Goal: Information Seeking & Learning: Learn about a topic

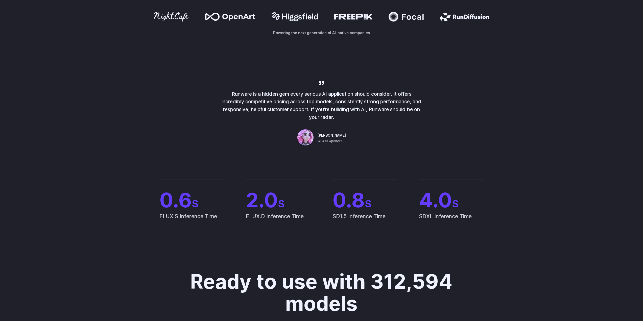
scroll to position [202, 0]
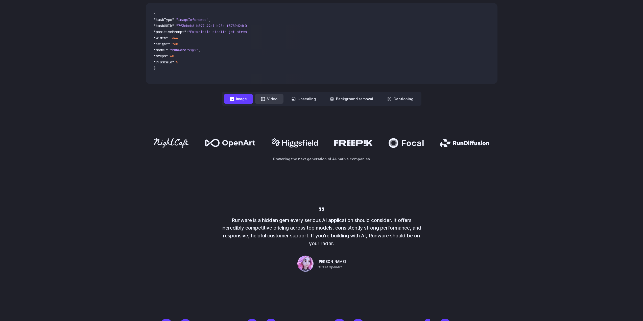
click at [272, 101] on button "Video" at bounding box center [269, 99] width 29 height 10
click at [246, 100] on button "Image" at bounding box center [238, 99] width 29 height 10
click at [304, 97] on button "Upscaling" at bounding box center [304, 99] width 36 height 10
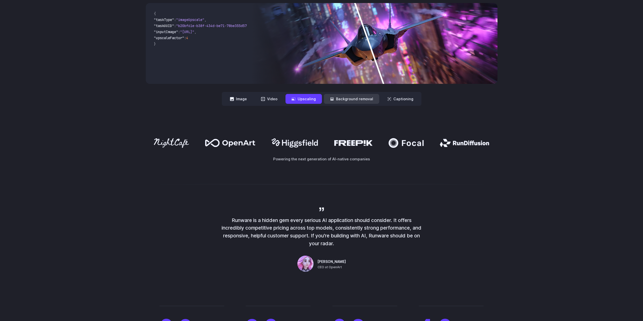
click at [342, 98] on button "Background removal" at bounding box center [351, 99] width 55 height 10
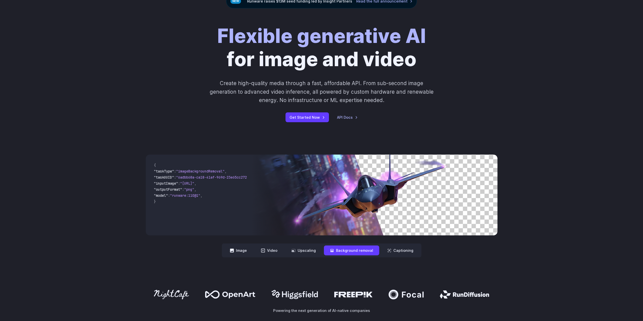
scroll to position [0, 0]
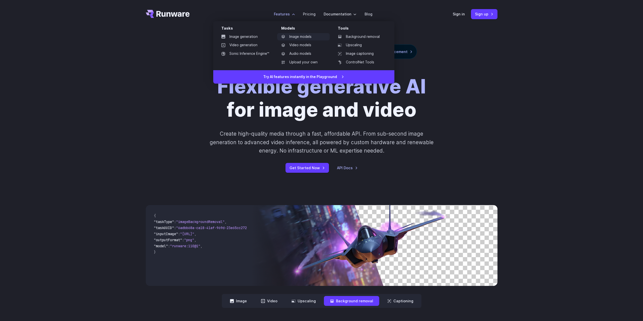
click at [294, 35] on link "Image models" at bounding box center [303, 37] width 53 height 8
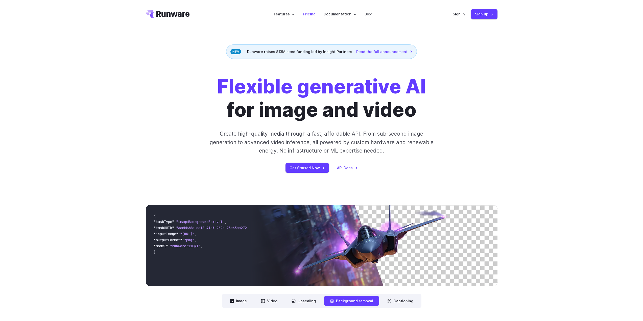
click at [314, 13] on link "Pricing" at bounding box center [309, 14] width 13 height 6
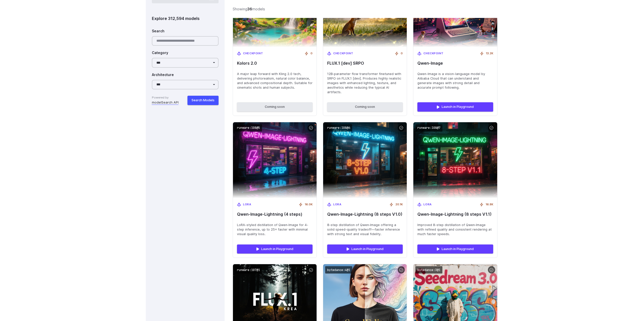
scroll to position [682, 0]
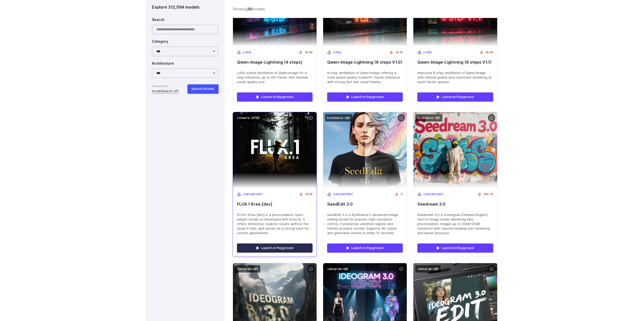
click at [266, 244] on link "Launch in Playground" at bounding box center [275, 248] width 76 height 9
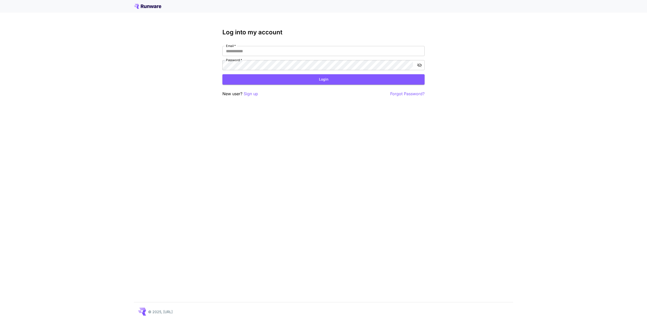
click at [151, 7] on icon at bounding box center [152, 6] width 4 height 3
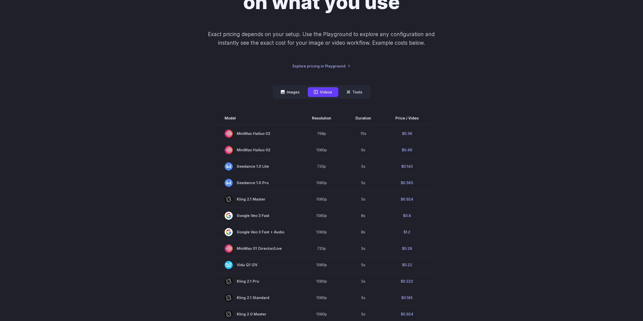
scroll to position [101, 0]
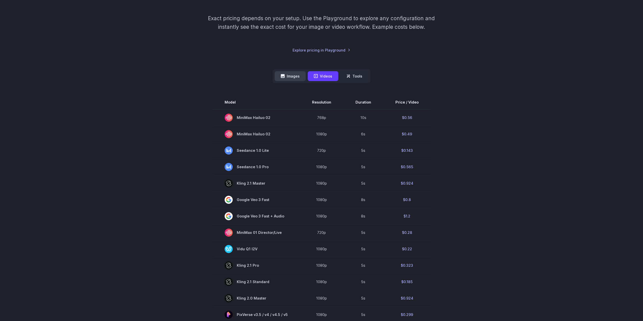
click at [294, 77] on button "Images" at bounding box center [290, 76] width 31 height 10
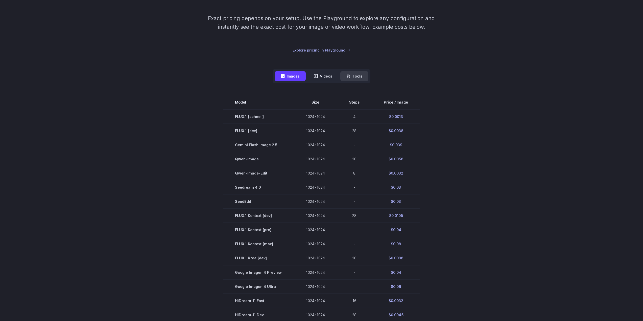
click at [358, 79] on button "Tools" at bounding box center [354, 76] width 28 height 10
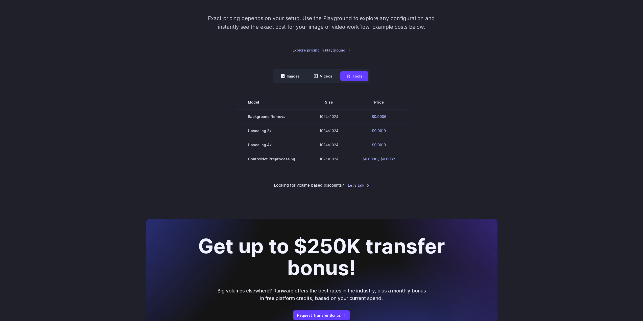
click at [291, 82] on nav "Images Videos Tools ****** ****** *****" at bounding box center [322, 76] width 98 height 14
click at [291, 78] on button "Images" at bounding box center [290, 76] width 31 height 10
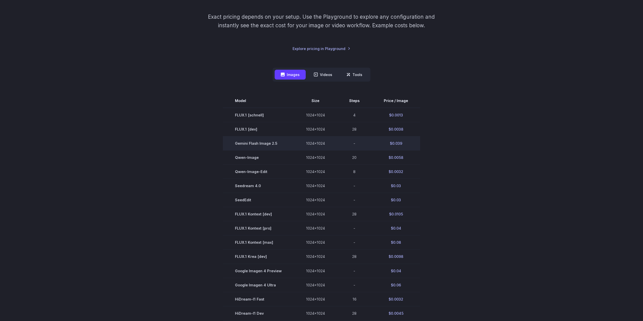
scroll to position [227, 0]
